Goal: Obtain resource: Obtain resource

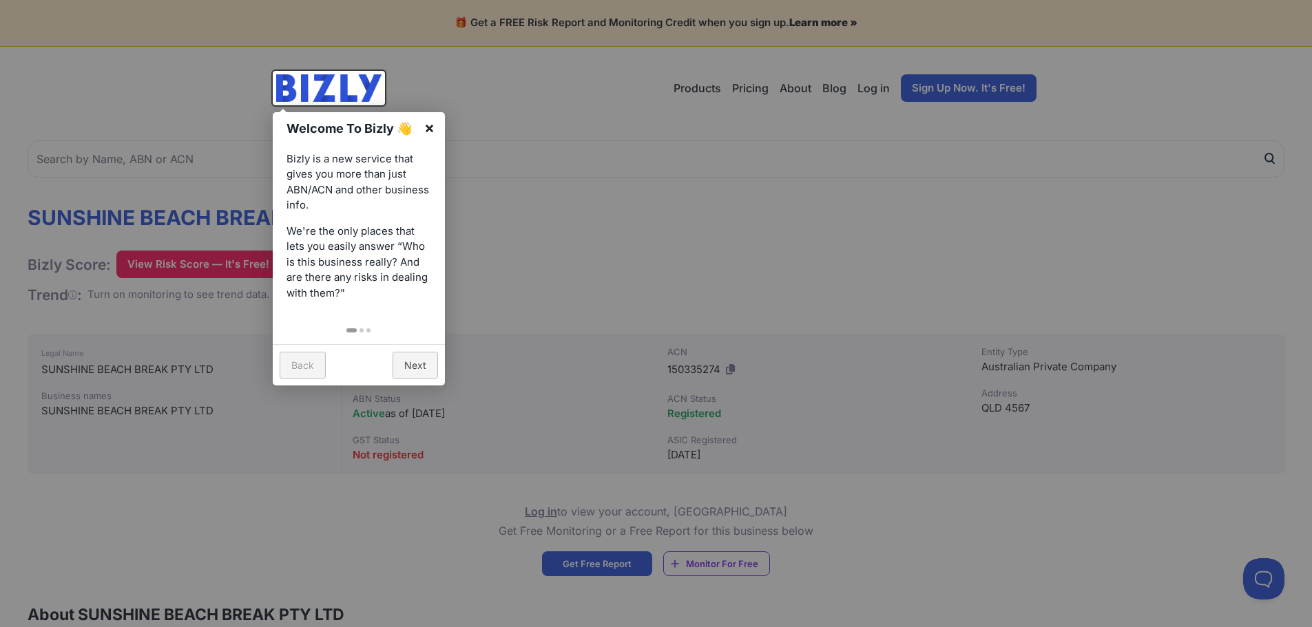
click at [430, 125] on link "×" at bounding box center [429, 127] width 31 height 31
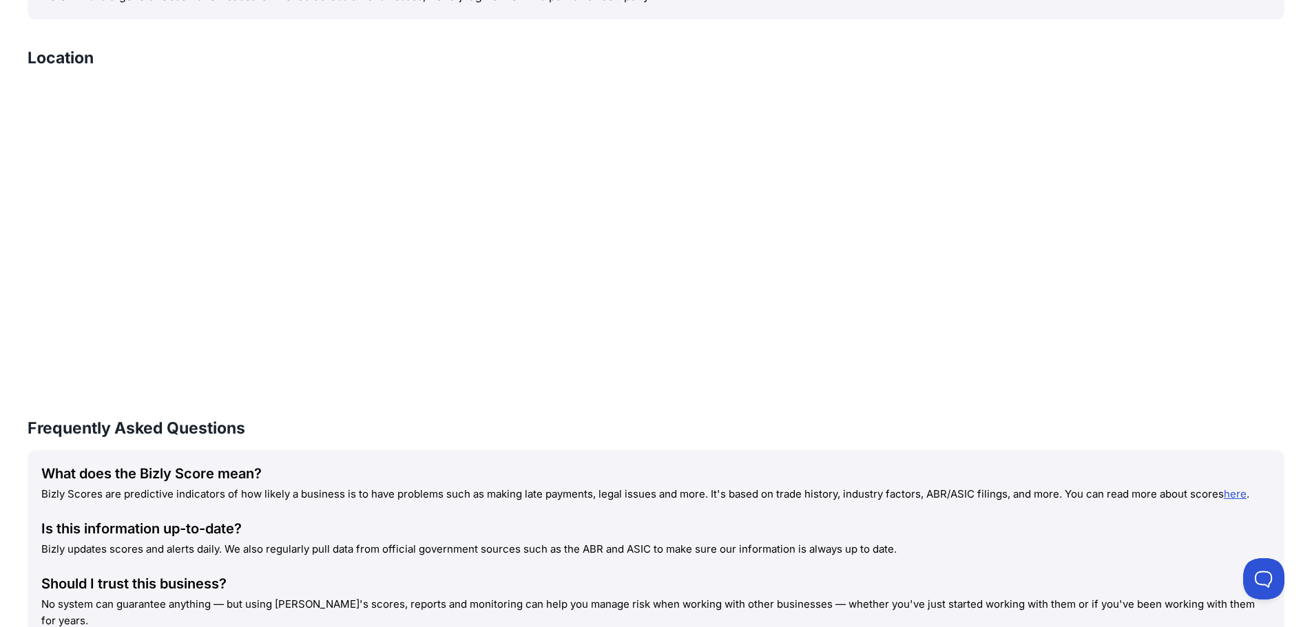
scroll to position [697, 0]
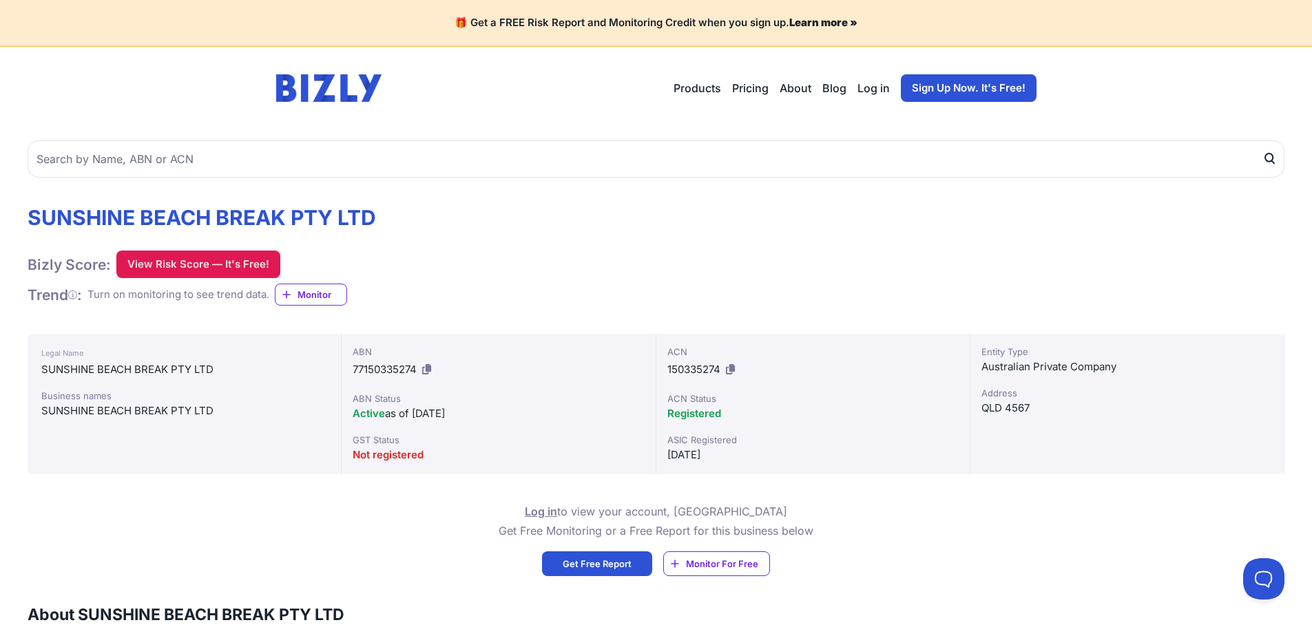
click at [157, 256] on button "View Risk Score — It's Free!" at bounding box center [198, 265] width 164 height 28
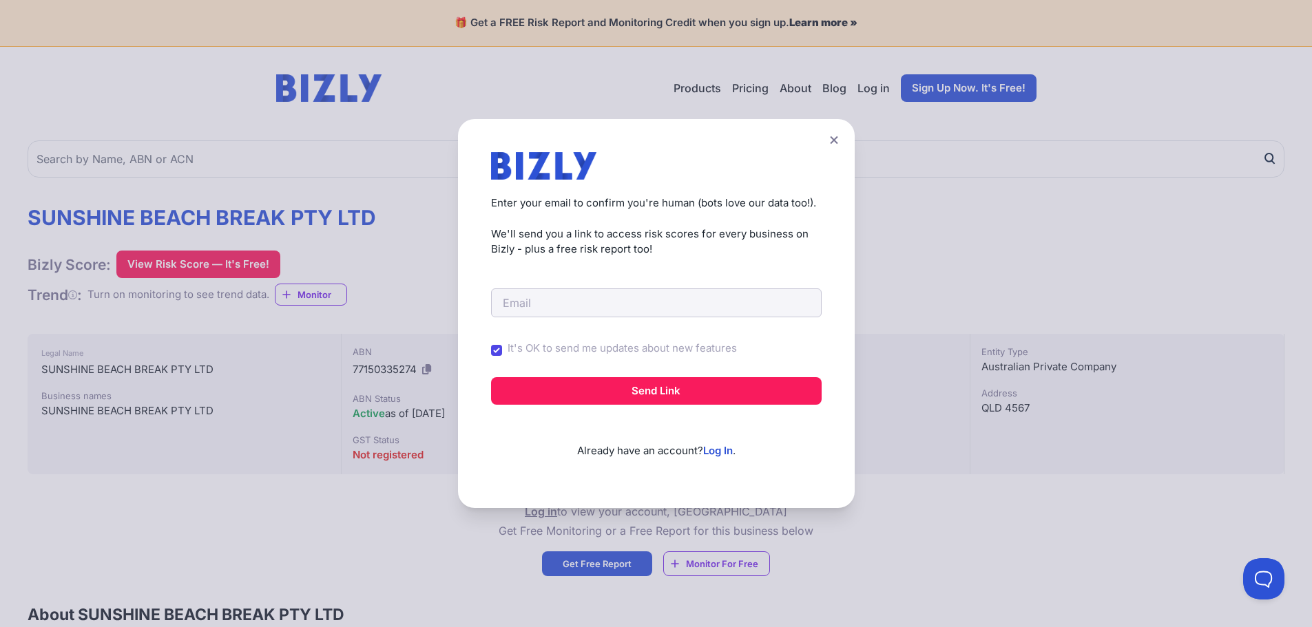
click at [844, 144] on button at bounding box center [833, 140] width 19 height 20
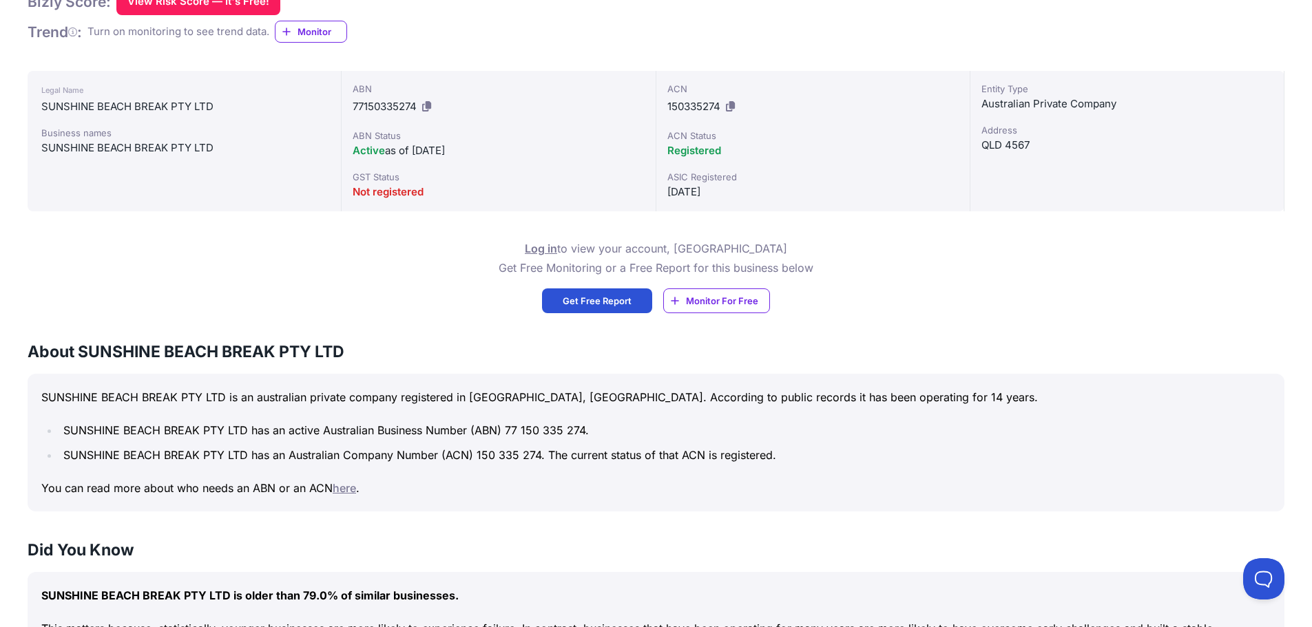
scroll to position [276, 0]
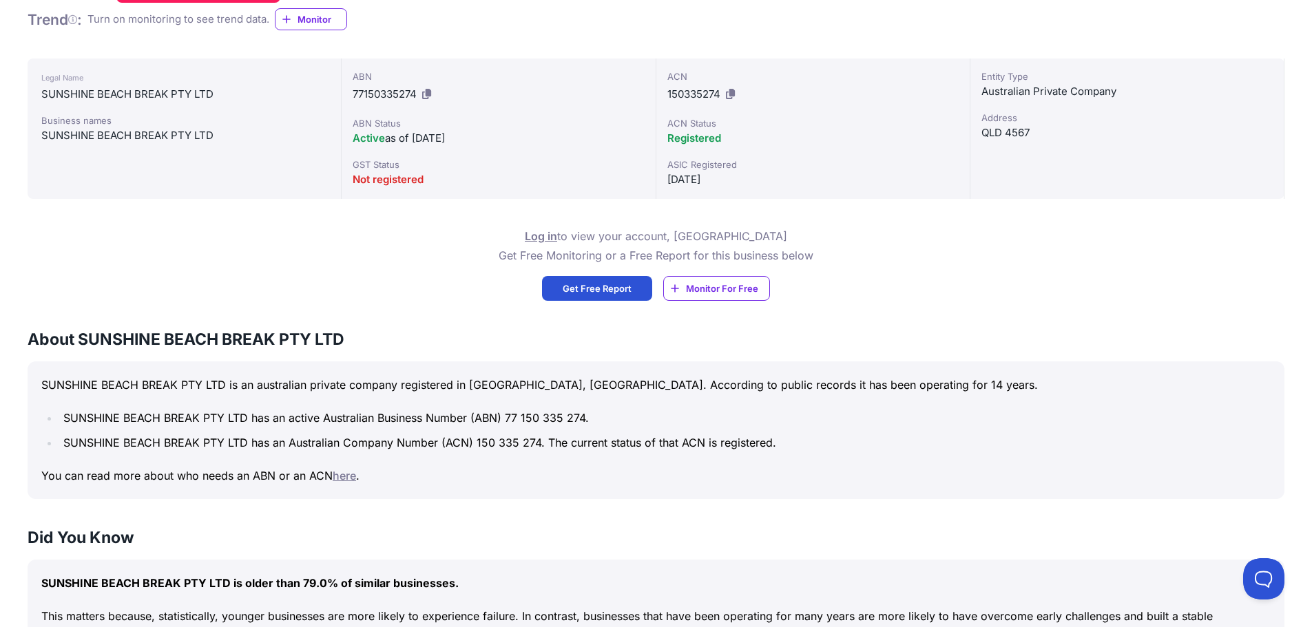
click at [429, 94] on icon at bounding box center [426, 94] width 9 height 10
drag, startPoint x: 478, startPoint y: 442, endPoint x: 539, endPoint y: 439, distance: 60.6
click at [539, 439] on li "SUNSHINE BEACH BREAK PTY LTD has an Australian Company Number (ACN) 150 335 274…" at bounding box center [665, 442] width 1212 height 19
copy li "150 335 274"
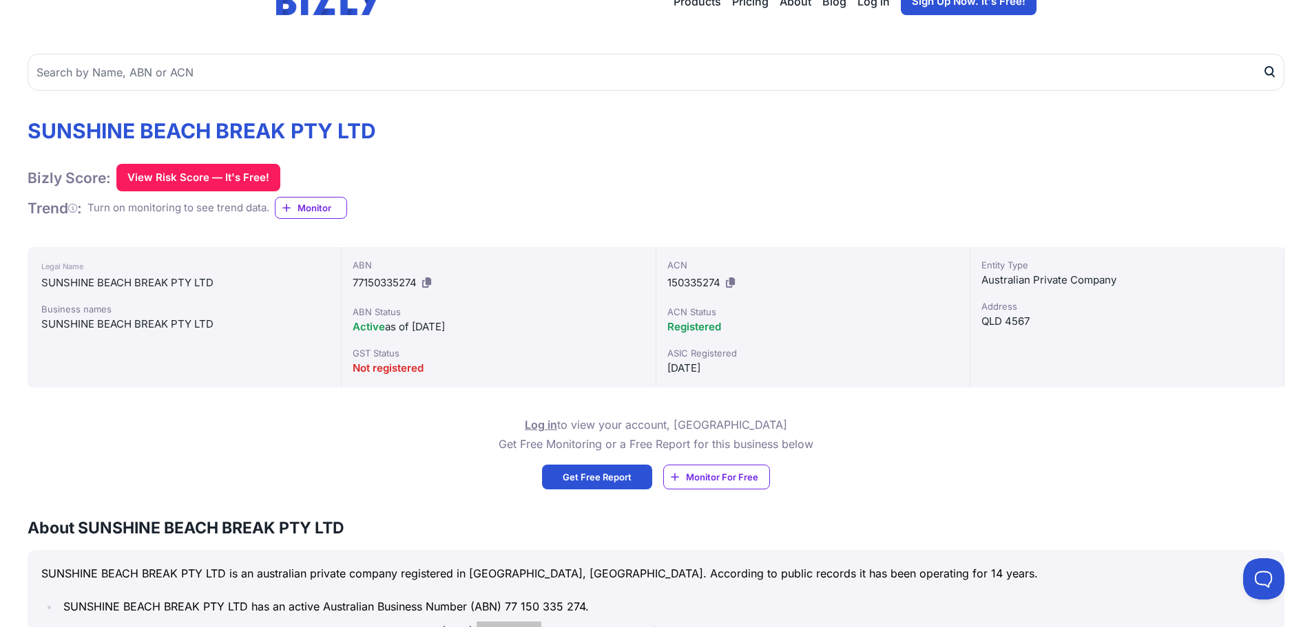
scroll to position [0, 0]
